Goal: Task Accomplishment & Management: Manage account settings

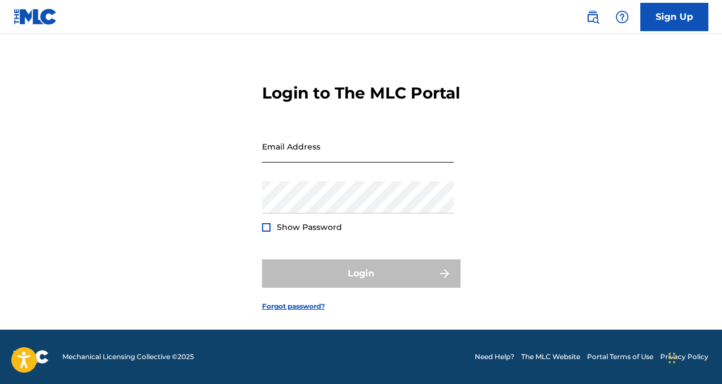
click at [293, 153] on input "Email Address" at bounding box center [358, 146] width 192 height 32
type input "[EMAIL_ADDRESS][DOMAIN_NAME]"
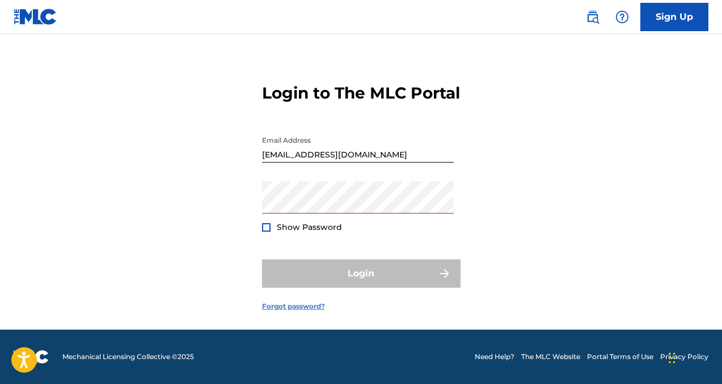
click at [269, 305] on link "Forgot password?" at bounding box center [293, 307] width 63 height 10
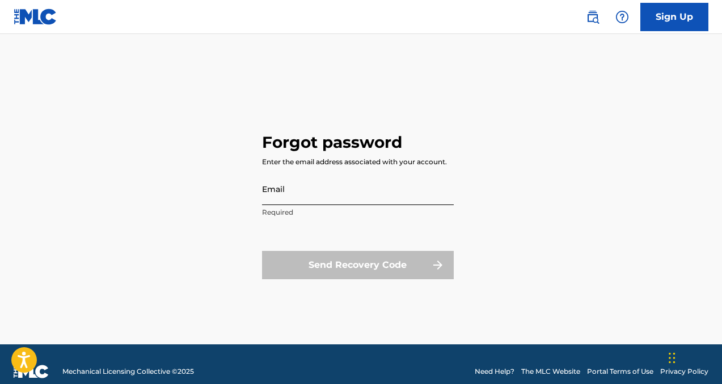
click at [362, 197] on input "Email" at bounding box center [358, 189] width 192 height 32
type input "[EMAIL_ADDRESS][DOMAIN_NAME]"
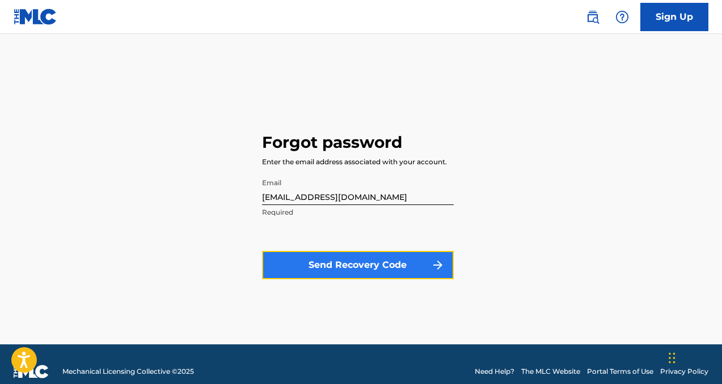
click at [374, 258] on button "Send Recovery Code" at bounding box center [358, 265] width 192 height 28
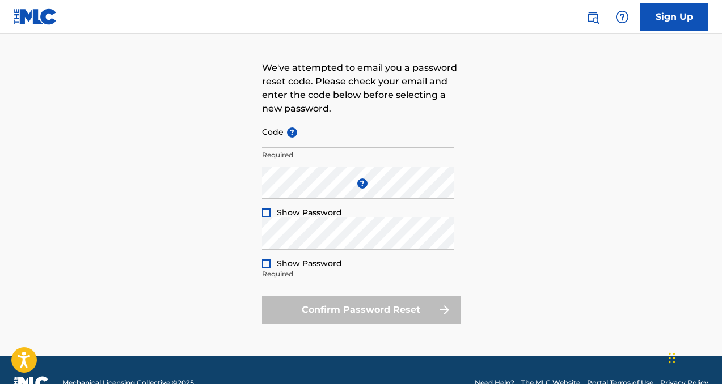
scroll to position [84, 0]
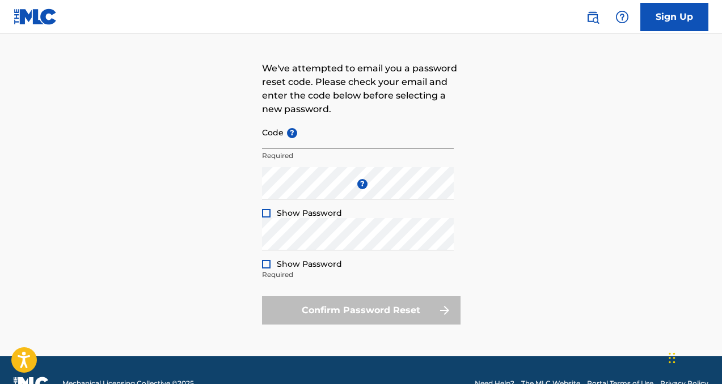
click at [285, 146] on input "Code ?" at bounding box center [358, 132] width 192 height 32
paste input "FP_4a67dfb57c28396d40f72e2c44ad"
type input "FP_4a67dfb57c28396d40f72e2c44ad"
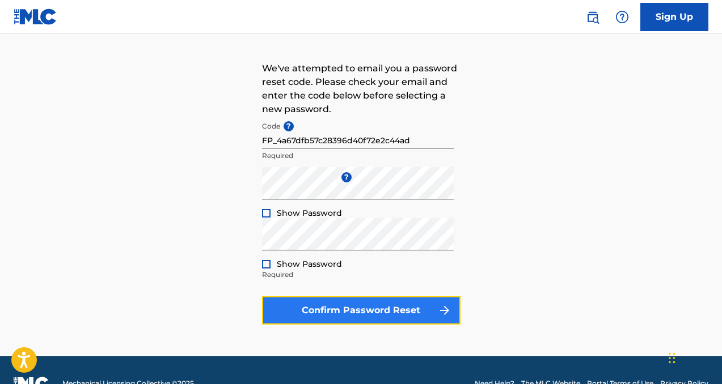
click at [299, 308] on button "Confirm Password Reset" at bounding box center [361, 311] width 198 height 28
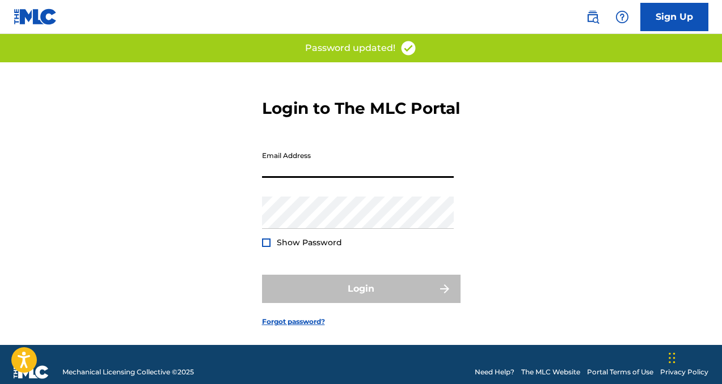
click at [318, 178] on input "Email Address" at bounding box center [358, 162] width 192 height 32
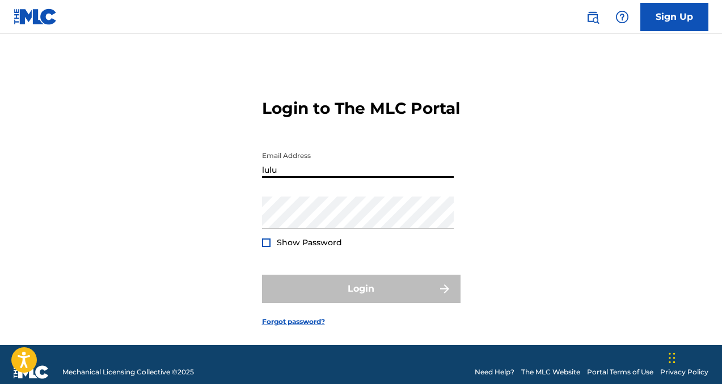
type input "[EMAIL_ADDRESS][DOMAIN_NAME]"
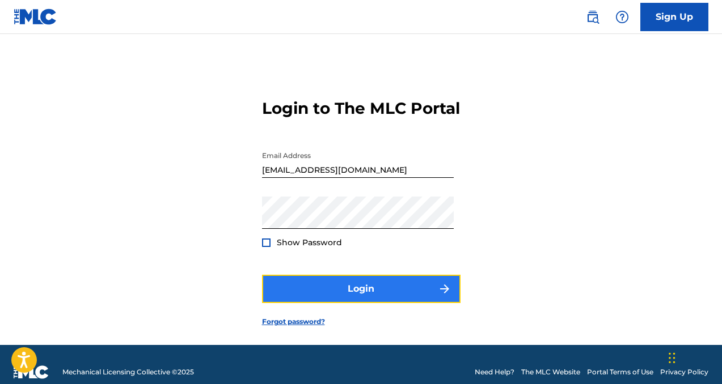
click at [396, 303] on button "Login" at bounding box center [361, 289] width 198 height 28
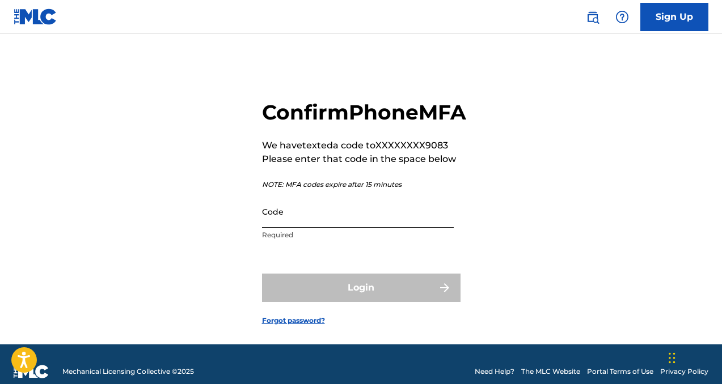
click at [357, 228] on input "Code" at bounding box center [358, 212] width 192 height 32
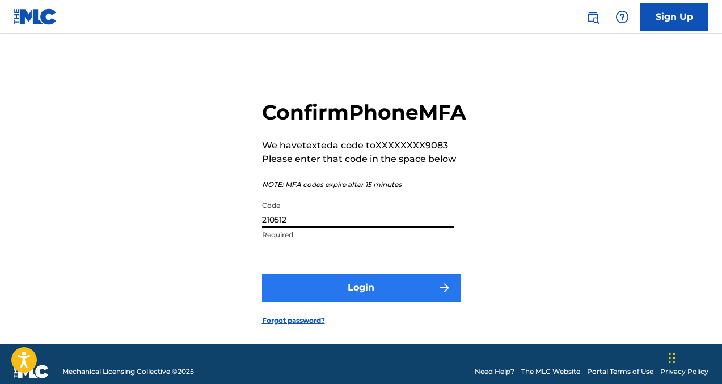
type input "210512"
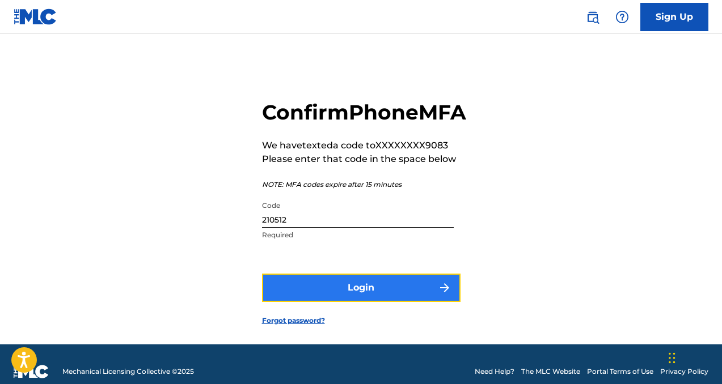
click at [371, 302] on button "Login" at bounding box center [361, 288] width 198 height 28
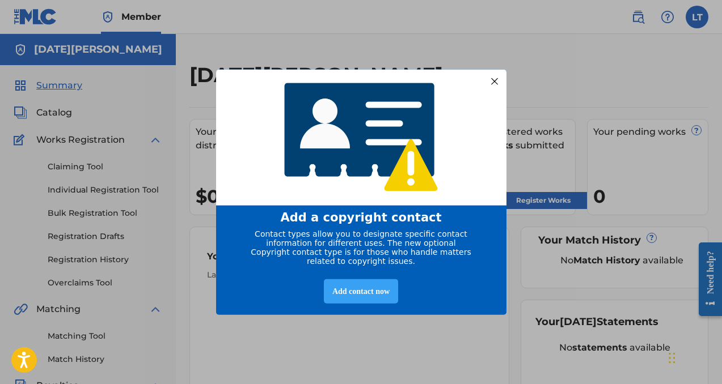
click at [366, 298] on div "Add contact now" at bounding box center [361, 291] width 74 height 24
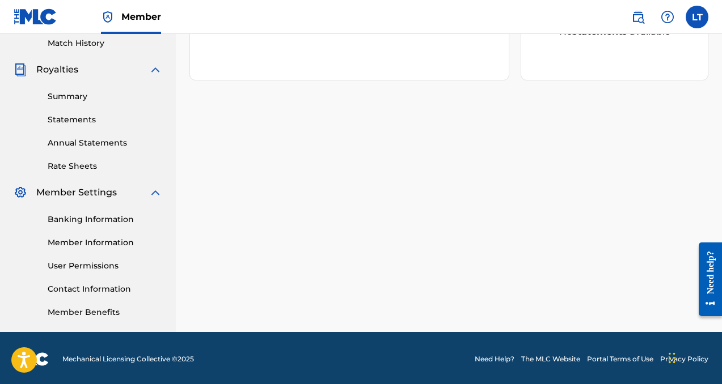
scroll to position [319, 0]
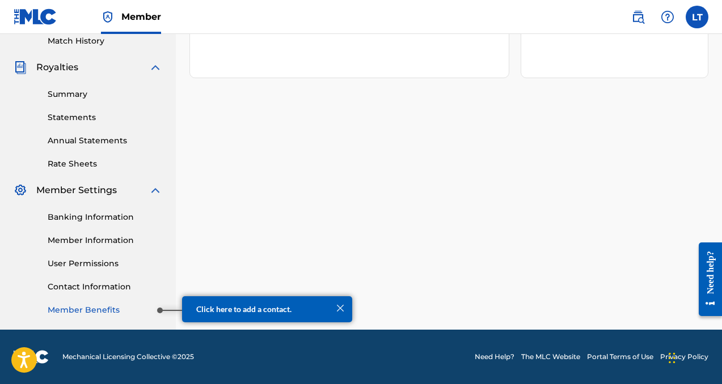
click at [148, 308] on link "Member Benefits" at bounding box center [105, 310] width 115 height 12
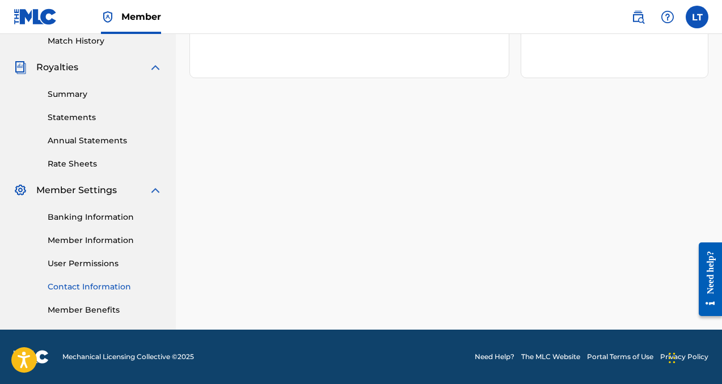
click at [87, 287] on link "Contact Information" at bounding box center [105, 287] width 115 height 12
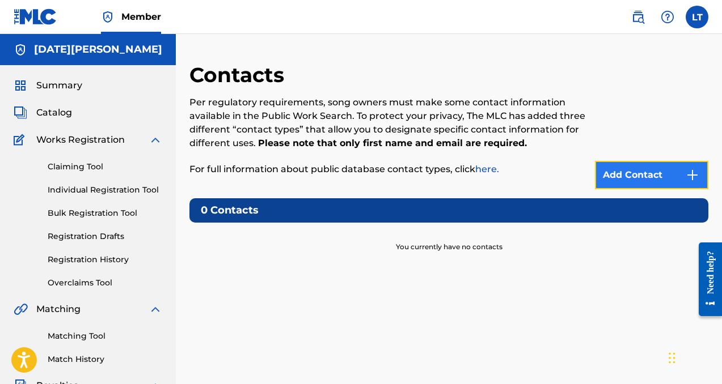
click at [630, 176] on link "Add Contact" at bounding box center [651, 175] width 113 height 28
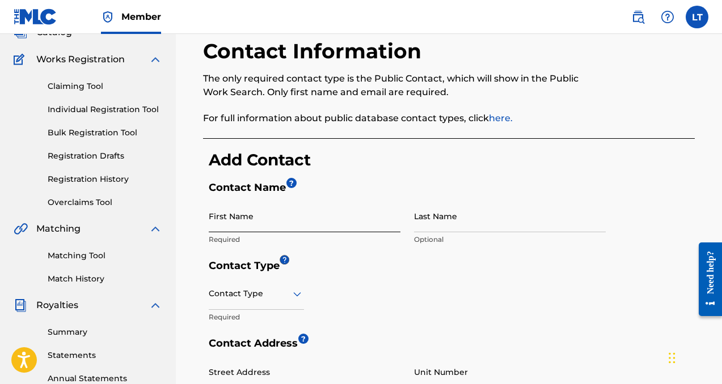
click at [305, 225] on input "First Name" at bounding box center [305, 216] width 192 height 32
type input "[PERSON_NAME]"
click at [430, 225] on input "Last Name" at bounding box center [510, 216] width 192 height 32
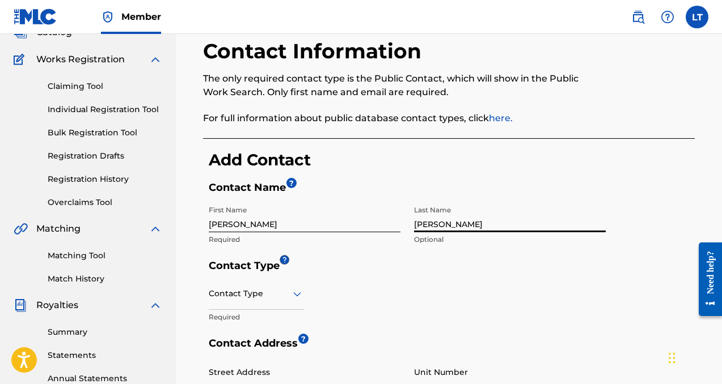
type input "[PERSON_NAME]"
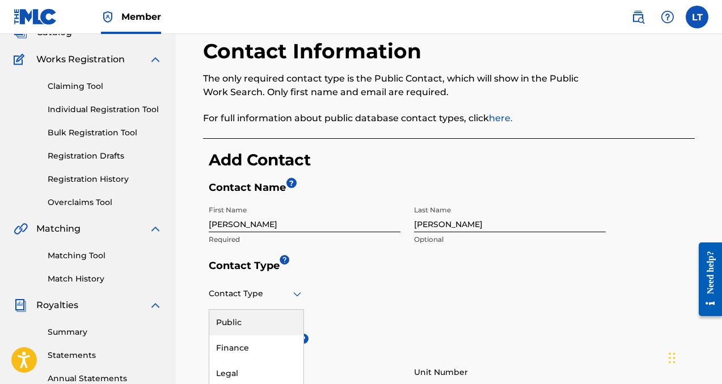
click at [279, 294] on div "Public, 1 of 4. 4 results available. Use Up and Down to choose options, press E…" at bounding box center [256, 294] width 95 height 32
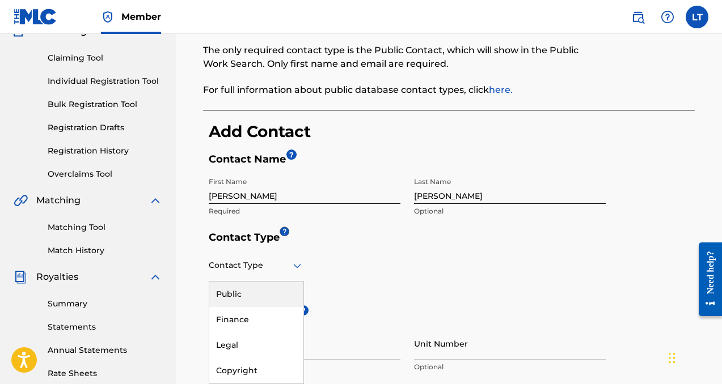
click at [345, 285] on div "Public, 1 of 4. 4 results available. Use Up and Down to choose options, press E…" at bounding box center [407, 279] width 397 height 60
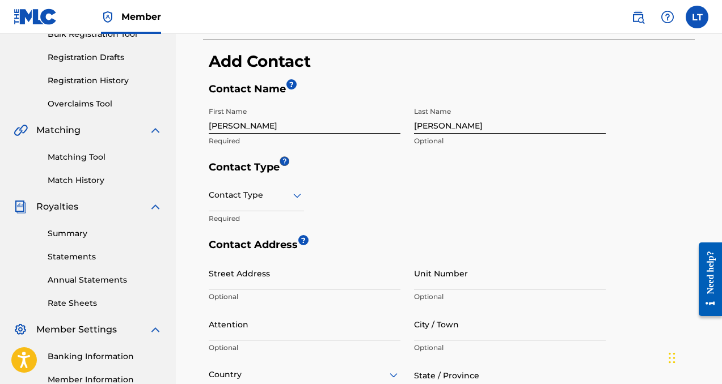
scroll to position [183, 0]
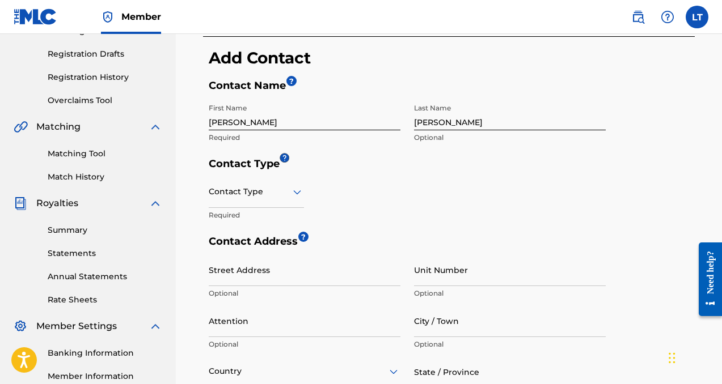
click at [250, 189] on div at bounding box center [256, 192] width 95 height 14
click at [255, 301] on div "Copyright" at bounding box center [256, 298] width 94 height 26
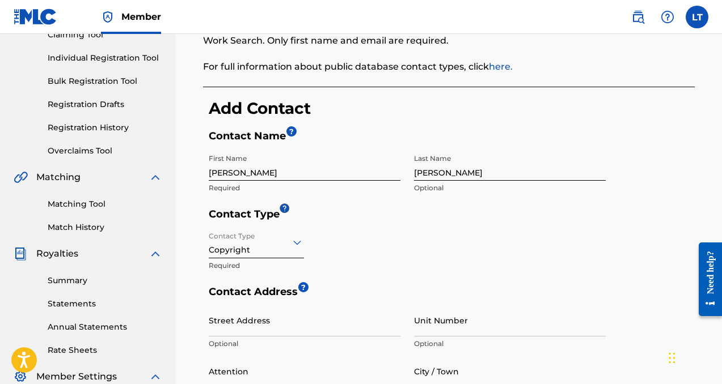
scroll to position [130, 0]
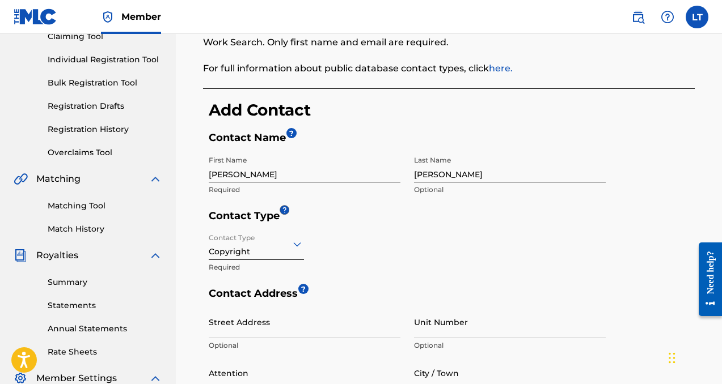
click at [246, 253] on div "Copyright" at bounding box center [256, 244] width 95 height 28
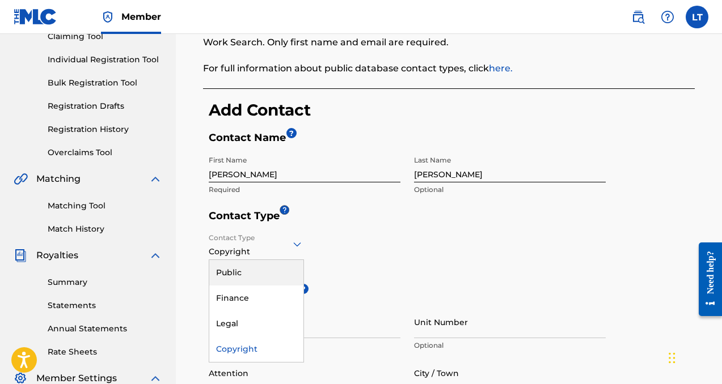
click at [247, 267] on div "Public" at bounding box center [256, 273] width 94 height 26
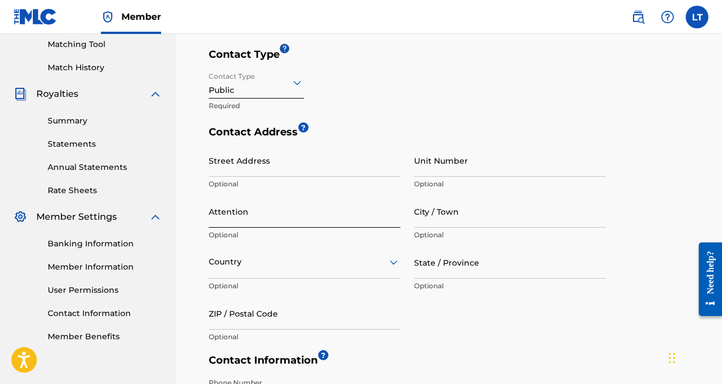
scroll to position [294, 0]
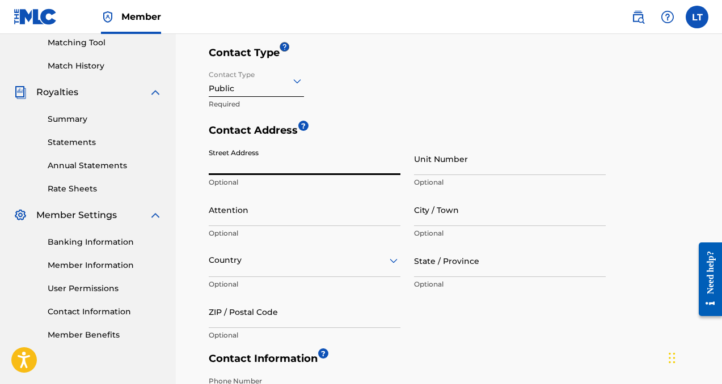
click at [264, 170] on input "Street Address" at bounding box center [305, 159] width 192 height 32
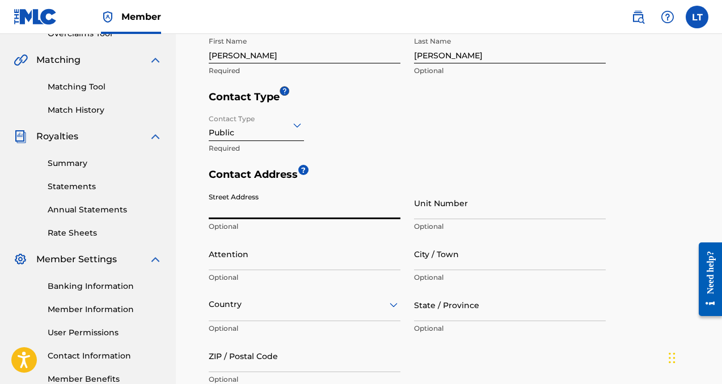
scroll to position [248, 0]
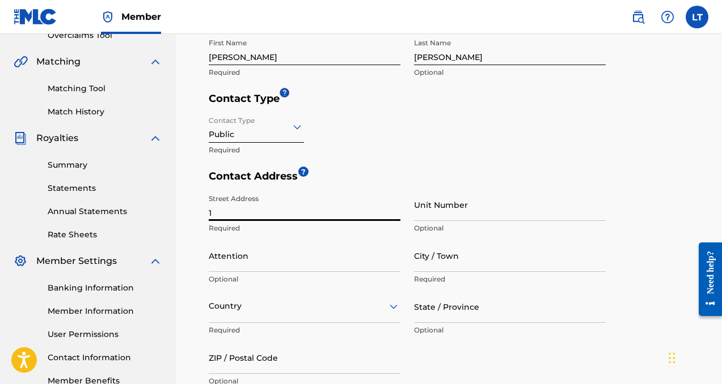
type input "[STREET_ADDRESS]"
type input "Apt 304"
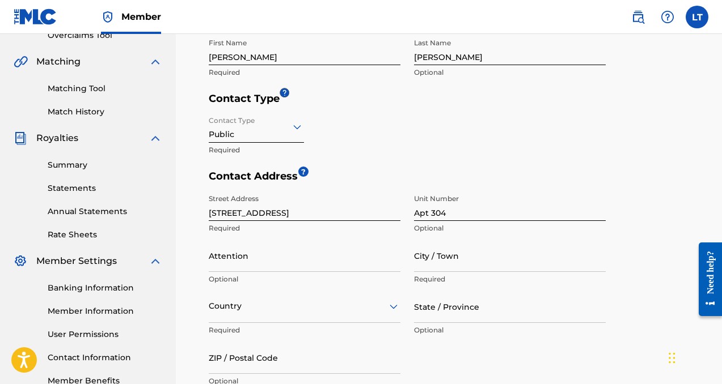
click at [311, 274] on p "Optional" at bounding box center [305, 279] width 192 height 10
click at [302, 265] on input "Attention" at bounding box center [305, 256] width 192 height 32
click at [307, 289] on div "Attention Optional" at bounding box center [305, 265] width 192 height 51
click at [451, 260] on input "City / Town" at bounding box center [510, 256] width 192 height 32
type input "[GEOGRAPHIC_DATA]"
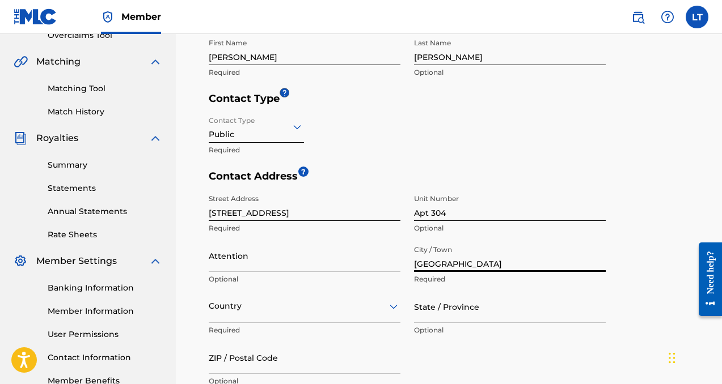
click at [264, 306] on div "Country" at bounding box center [305, 307] width 192 height 32
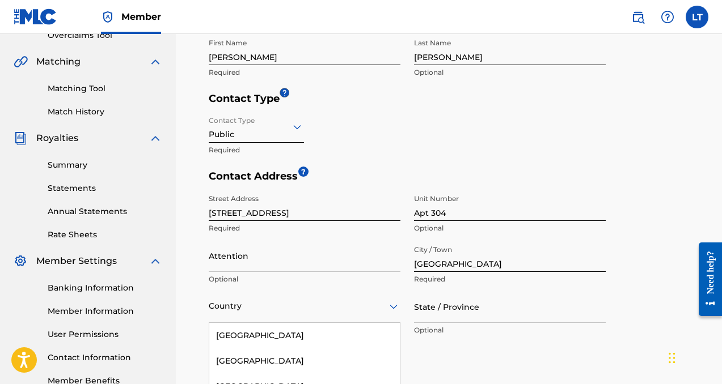
scroll to position [357, 0]
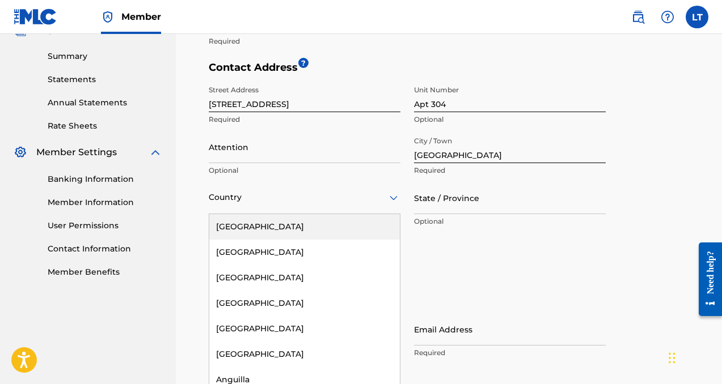
click at [266, 223] on div "[GEOGRAPHIC_DATA]" at bounding box center [304, 227] width 191 height 26
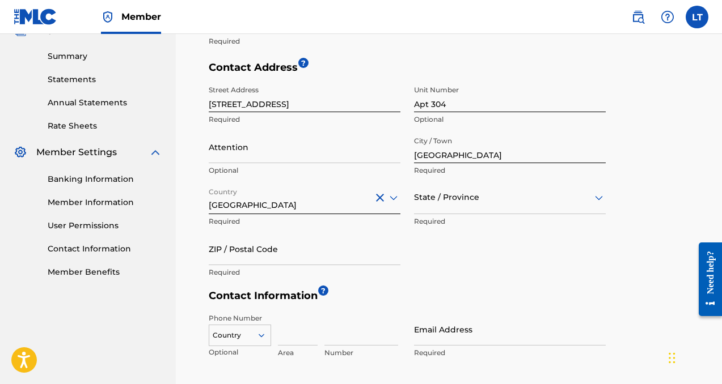
click at [427, 197] on div at bounding box center [510, 198] width 192 height 14
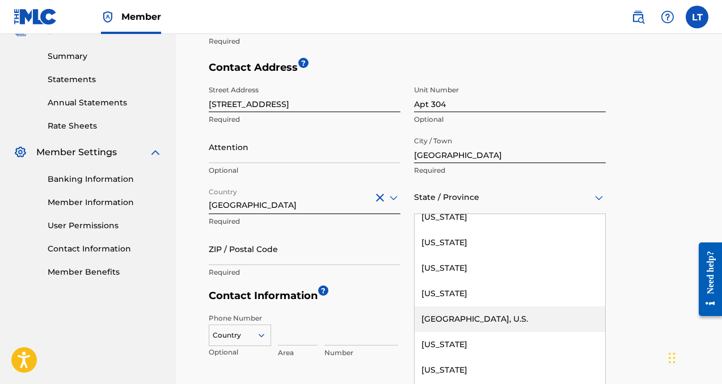
scroll to position [1208, 0]
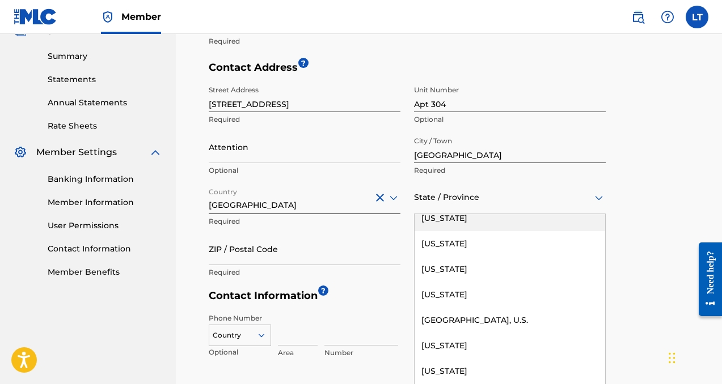
click at [419, 217] on div "[US_STATE]" at bounding box center [509, 219] width 191 height 26
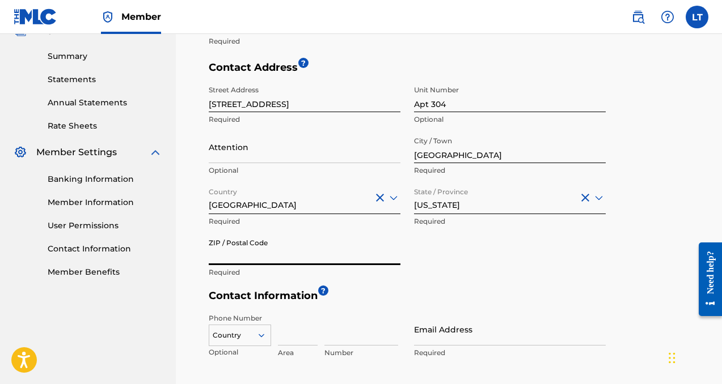
click at [323, 252] on input "ZIP / Postal Code" at bounding box center [305, 249] width 192 height 32
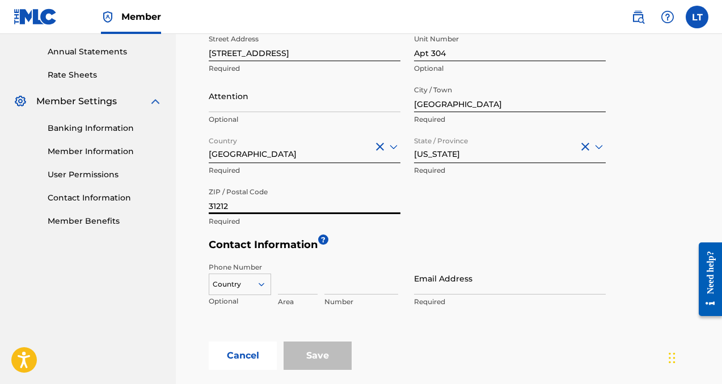
scroll to position [417, 0]
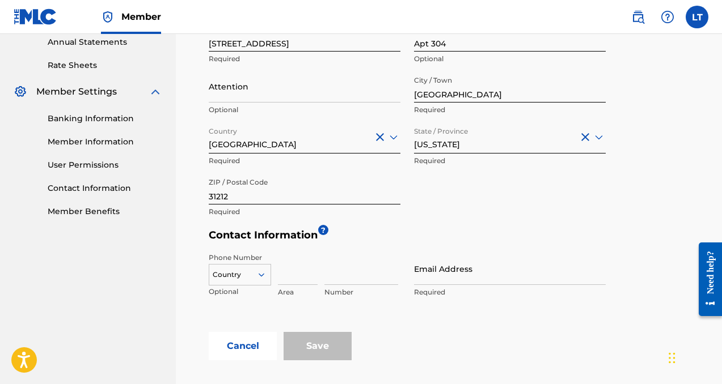
click at [259, 221] on div "ZIP / Postal Code 31212 Required" at bounding box center [305, 197] width 192 height 51
click at [244, 200] on input "31212" at bounding box center [305, 188] width 192 height 32
click at [215, 195] on input "31212" at bounding box center [305, 188] width 192 height 32
type input "37212"
click at [225, 225] on div "Contact Address ? Street Address [STREET_ADDRESS] Optional Attention Optional C…" at bounding box center [407, 115] width 397 height 229
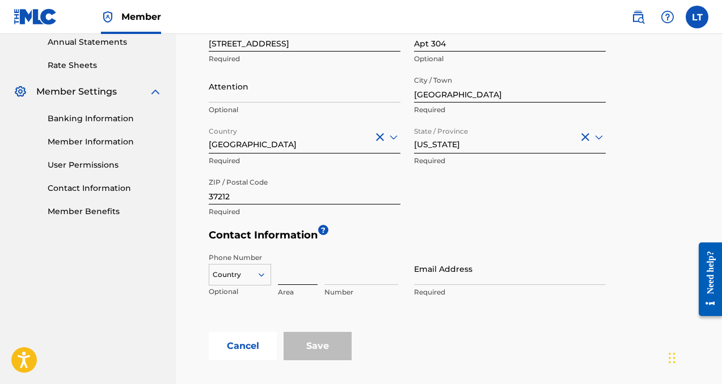
click at [291, 274] on input at bounding box center [298, 269] width 40 height 32
click at [248, 270] on div "Country" at bounding box center [240, 272] width 62 height 17
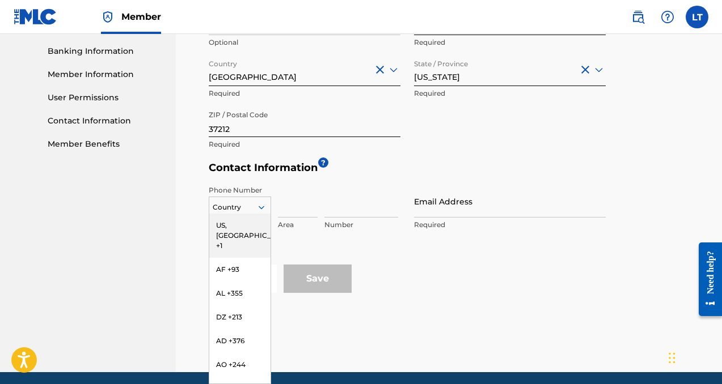
click at [242, 230] on div "US, [GEOGRAPHIC_DATA] +1" at bounding box center [239, 236] width 61 height 44
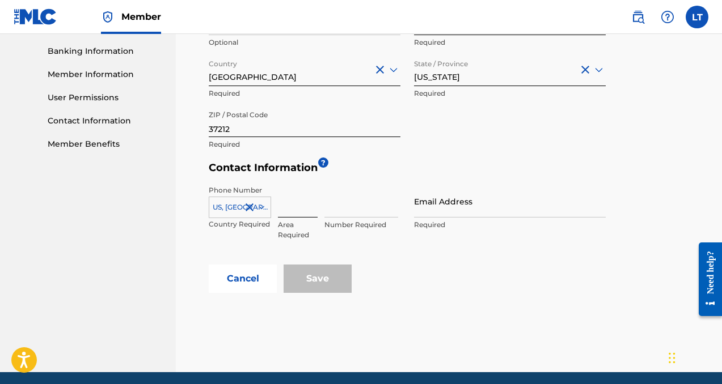
click at [287, 210] on input at bounding box center [298, 201] width 40 height 32
type input "629"
click at [338, 203] on input at bounding box center [361, 201] width 74 height 32
click at [307, 206] on input "629" at bounding box center [298, 201] width 40 height 32
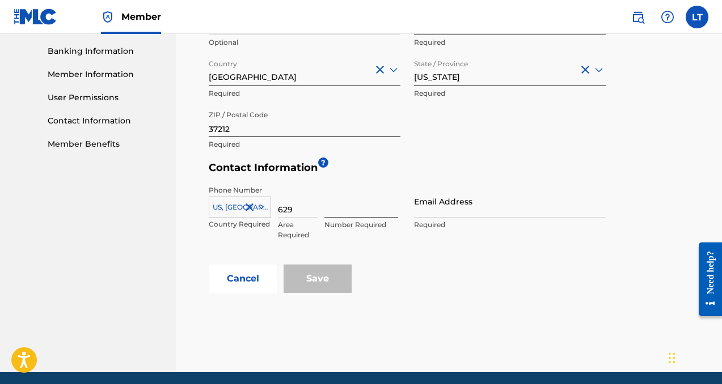
click at [334, 214] on input at bounding box center [361, 201] width 74 height 32
type input "2419083"
click at [419, 188] on input "Email Address" at bounding box center [510, 201] width 192 height 32
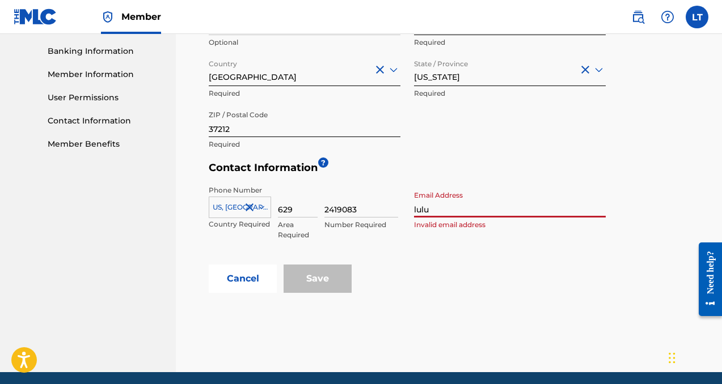
type input "[EMAIL_ADDRESS][DOMAIN_NAME]"
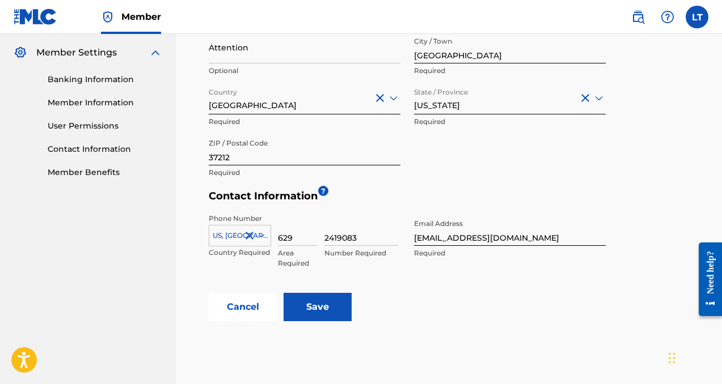
scroll to position [527, 0]
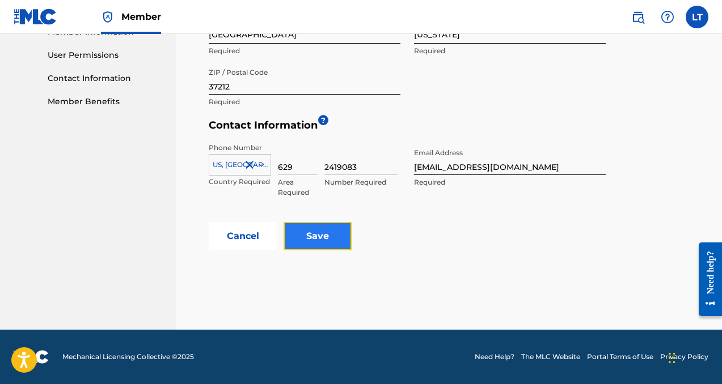
click at [310, 230] on input "Save" at bounding box center [318, 236] width 68 height 28
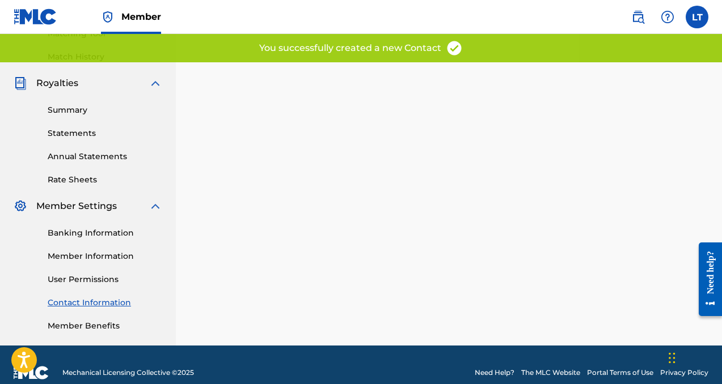
scroll to position [319, 0]
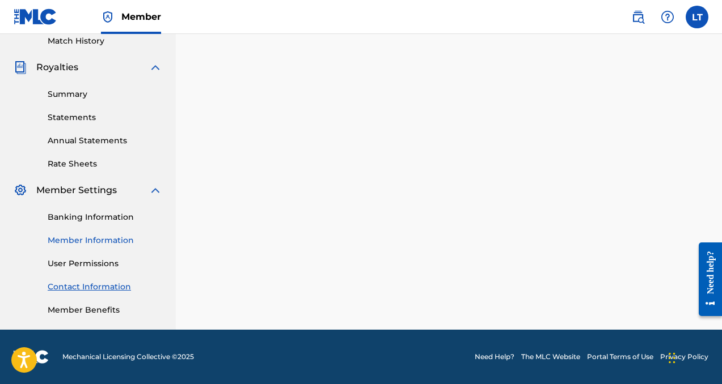
click at [91, 238] on link "Member Information" at bounding box center [105, 241] width 115 height 12
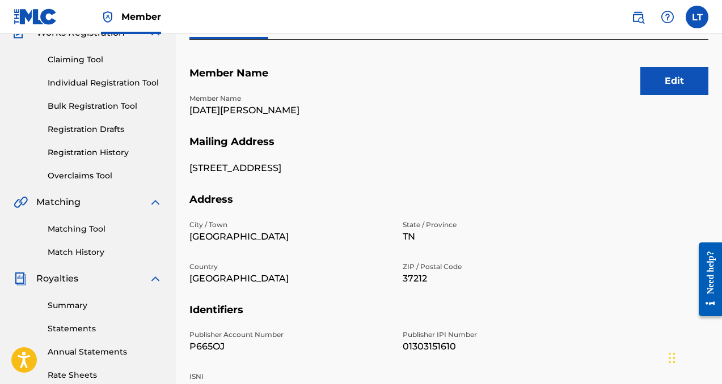
scroll to position [104, 0]
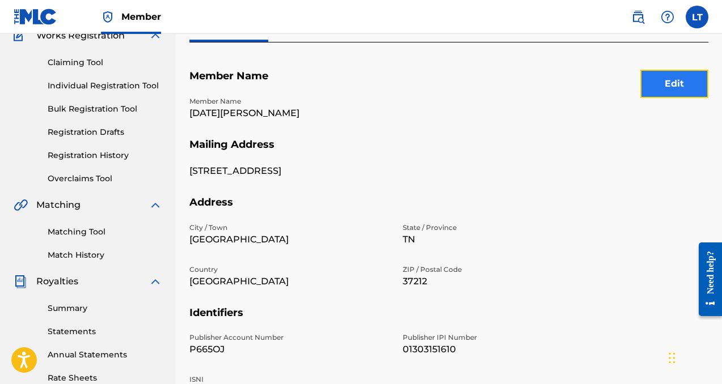
click at [669, 88] on button "Edit" at bounding box center [674, 84] width 68 height 28
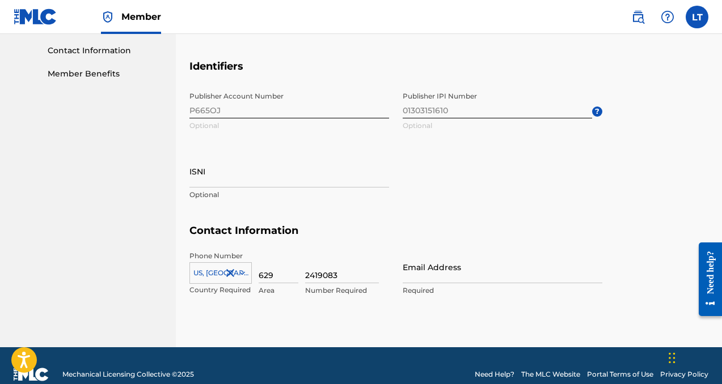
scroll to position [553, 0]
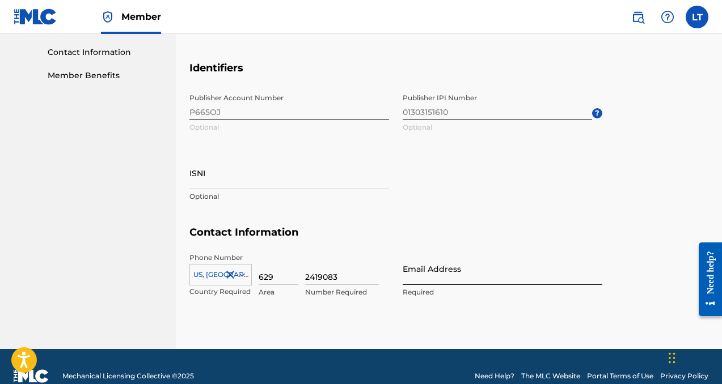
click at [522, 277] on input "Email Address" at bounding box center [503, 269] width 200 height 32
type input "[EMAIL_ADDRESS][DOMAIN_NAME]"
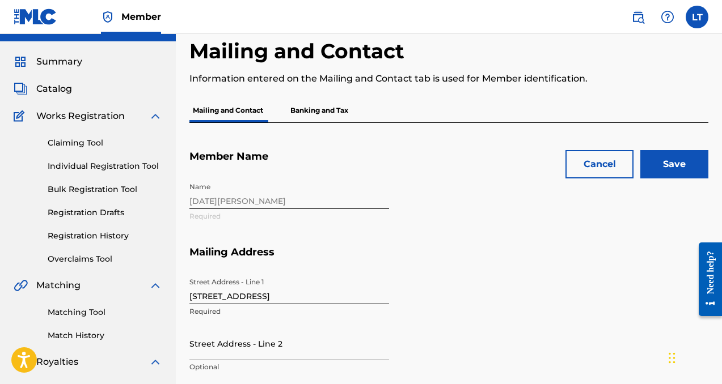
scroll to position [0, 0]
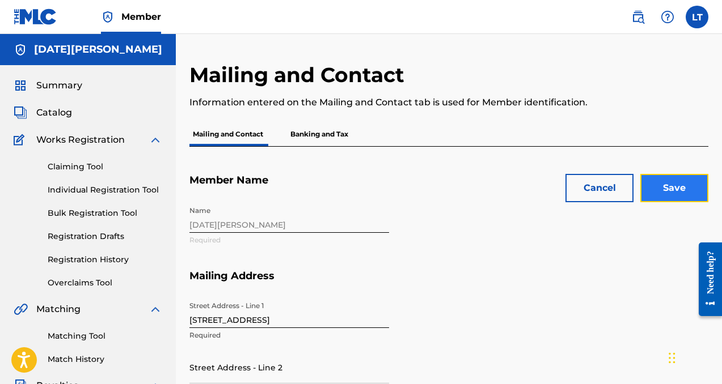
click at [651, 178] on input "Save" at bounding box center [674, 188] width 68 height 28
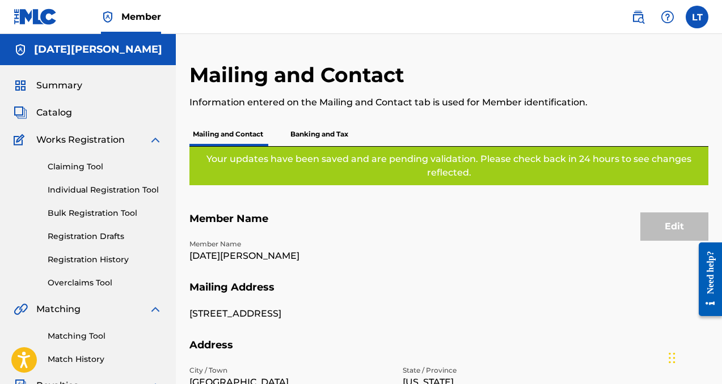
click at [294, 135] on p "Banking and Tax" at bounding box center [319, 134] width 65 height 24
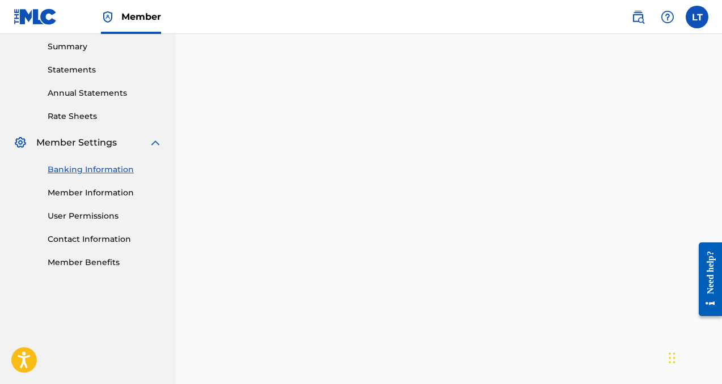
scroll to position [366, 0]
